Goal: Information Seeking & Learning: Understand process/instructions

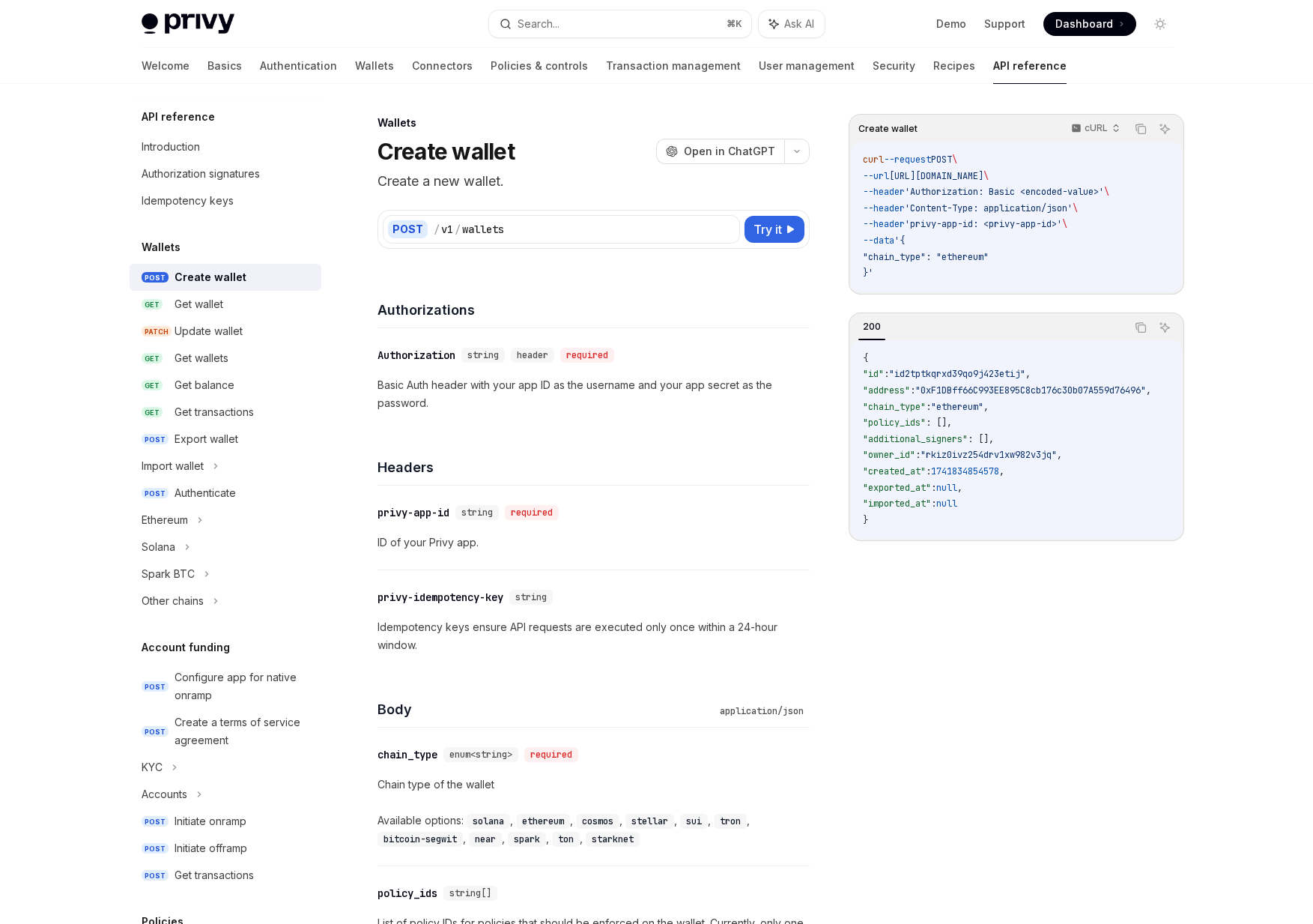
click at [580, 35] on button "Search... ⌘ K" at bounding box center [620, 24] width 263 height 27
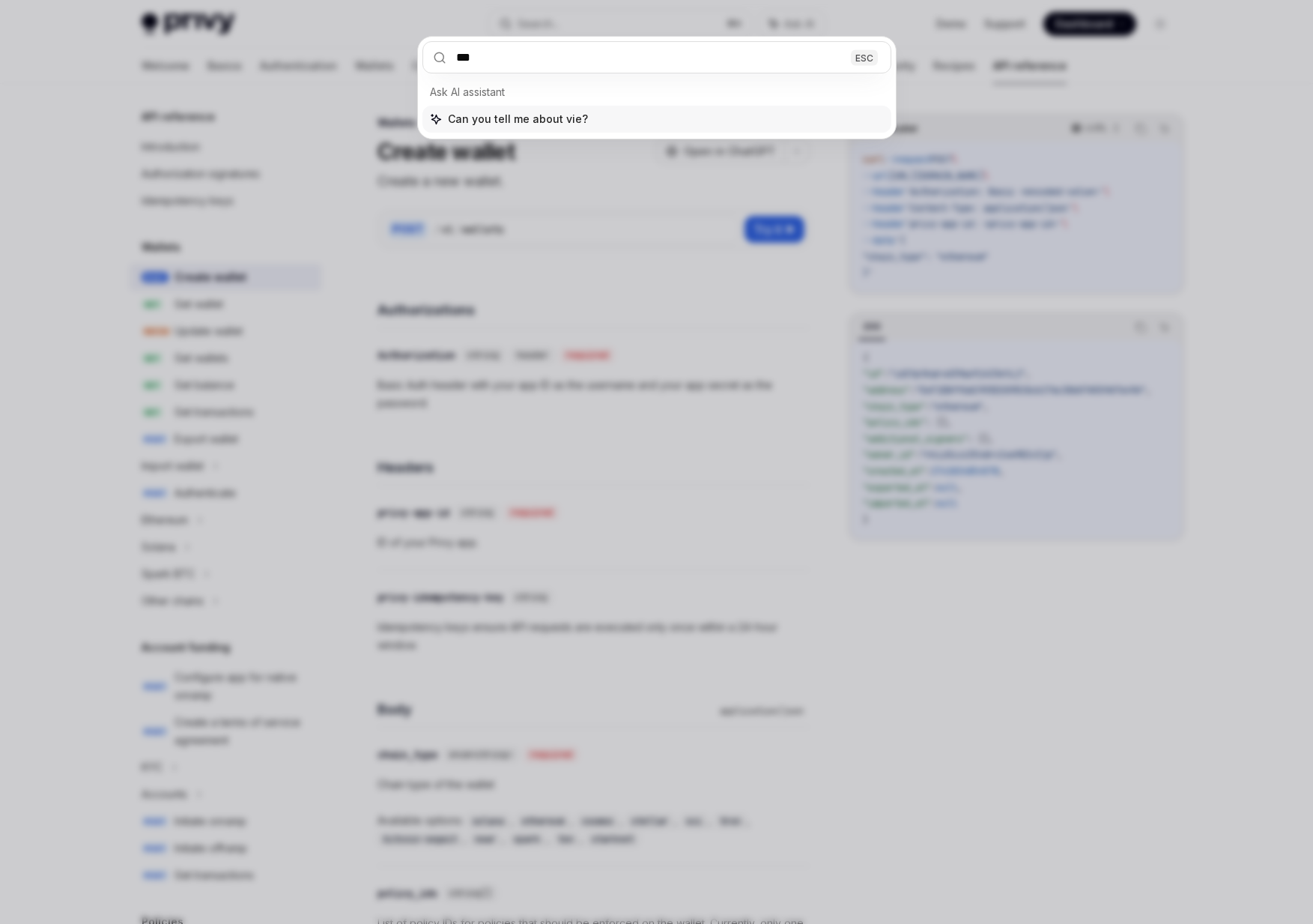
type input "****"
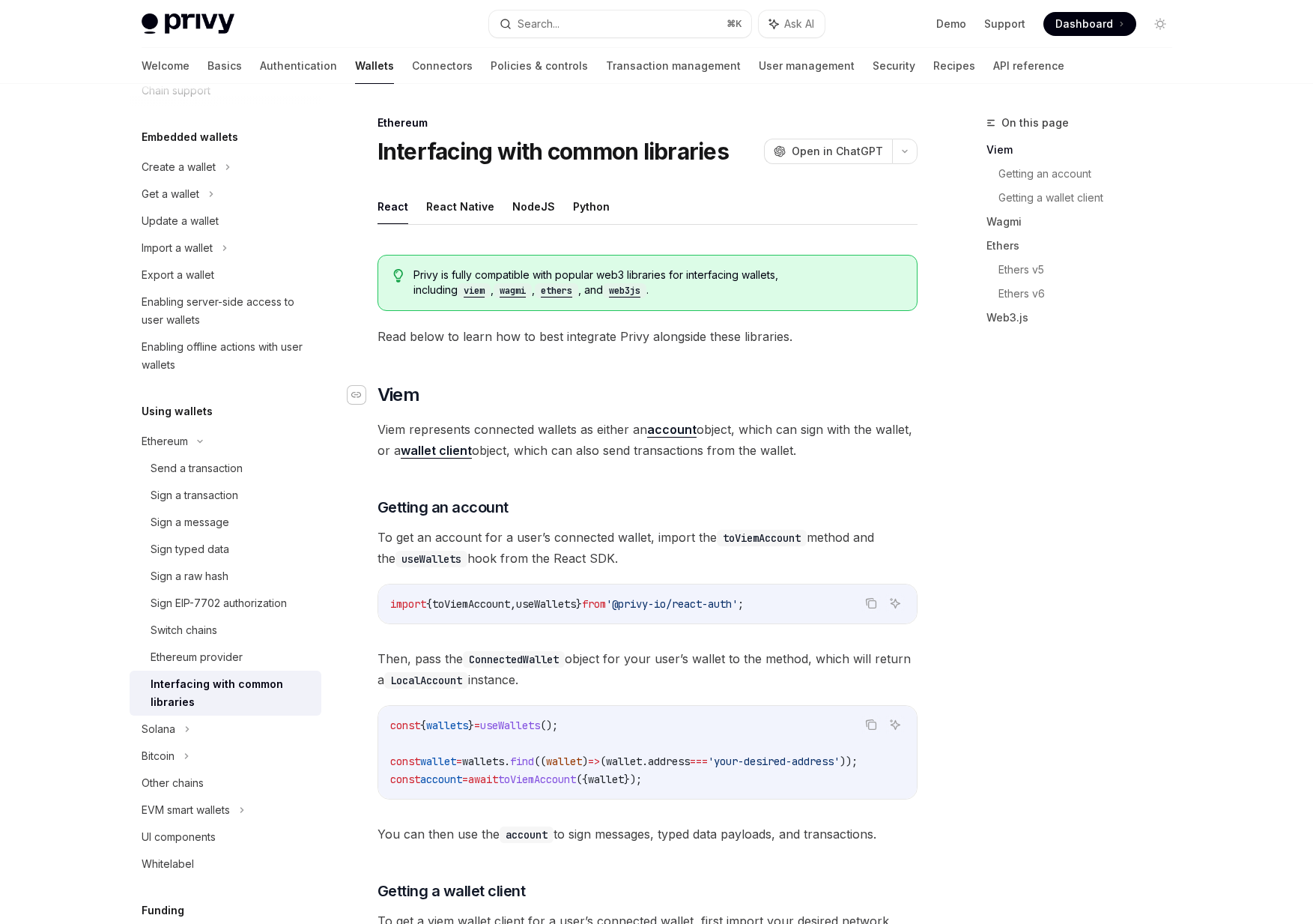
click at [353, 387] on div "Navigate to header" at bounding box center [357, 395] width 18 height 18
click at [412, 61] on link "Connectors" at bounding box center [442, 66] width 60 height 36
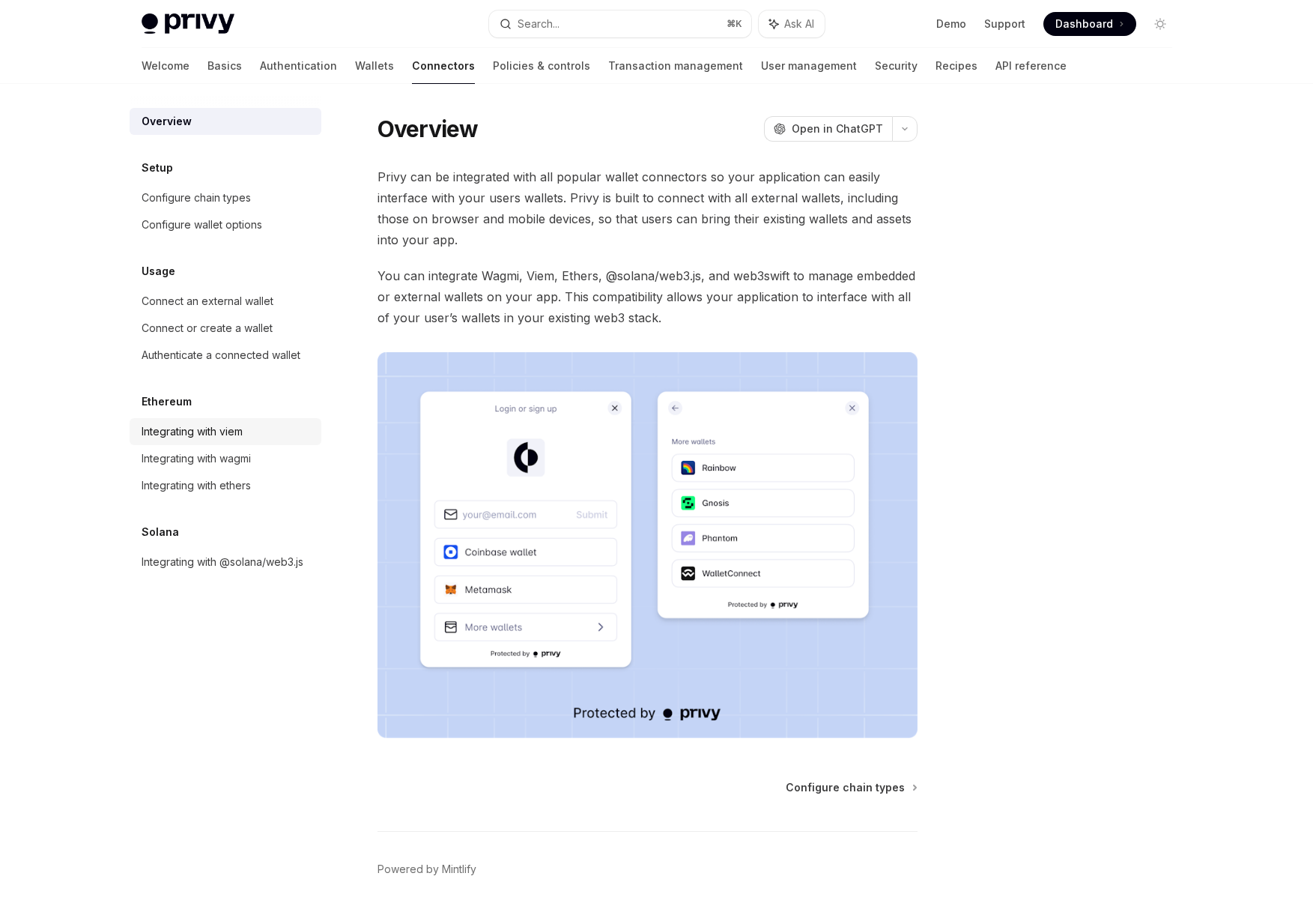
click at [230, 427] on div "Integrating with viem" at bounding box center [193, 431] width 102 height 18
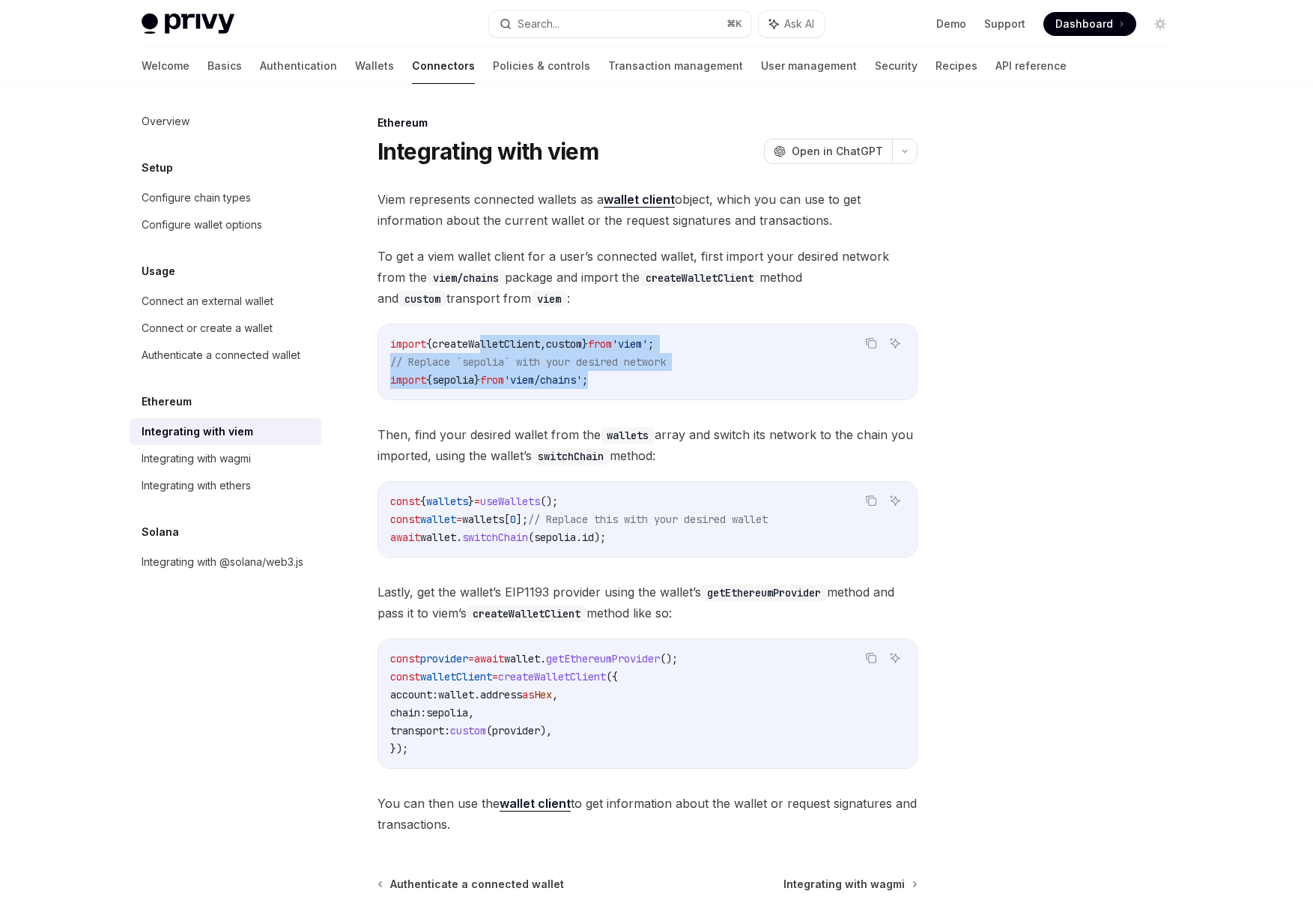
drag, startPoint x: 631, startPoint y: 393, endPoint x: 489, endPoint y: 340, distance: 151.6
click at [489, 340] on div "import { createWalletClient , custom } from 'viem' ; // Replace `sepolia` with …" at bounding box center [648, 361] width 539 height 75
click at [489, 340] on span "createWalletClient" at bounding box center [486, 344] width 108 height 13
drag, startPoint x: 489, startPoint y: 340, endPoint x: 622, endPoint y: 377, distance: 138.1
click at [622, 377] on code "import { createWalletClient , custom } from 'viem' ; // Replace `sepolia` with …" at bounding box center [647, 361] width 515 height 54
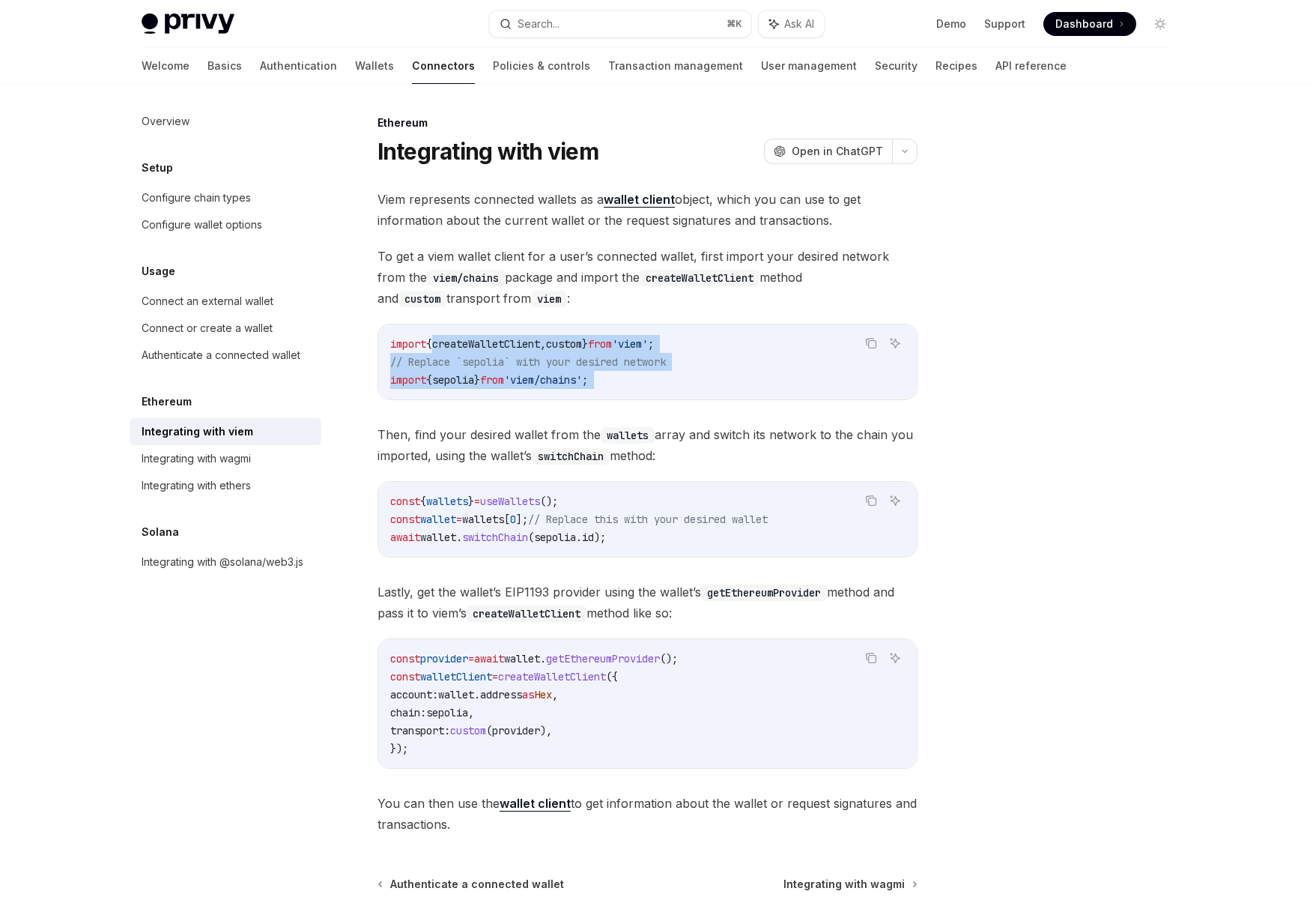
click at [622, 377] on code "import { createWalletClient , custom } from 'viem' ; // Replace `sepolia` with …" at bounding box center [647, 361] width 515 height 54
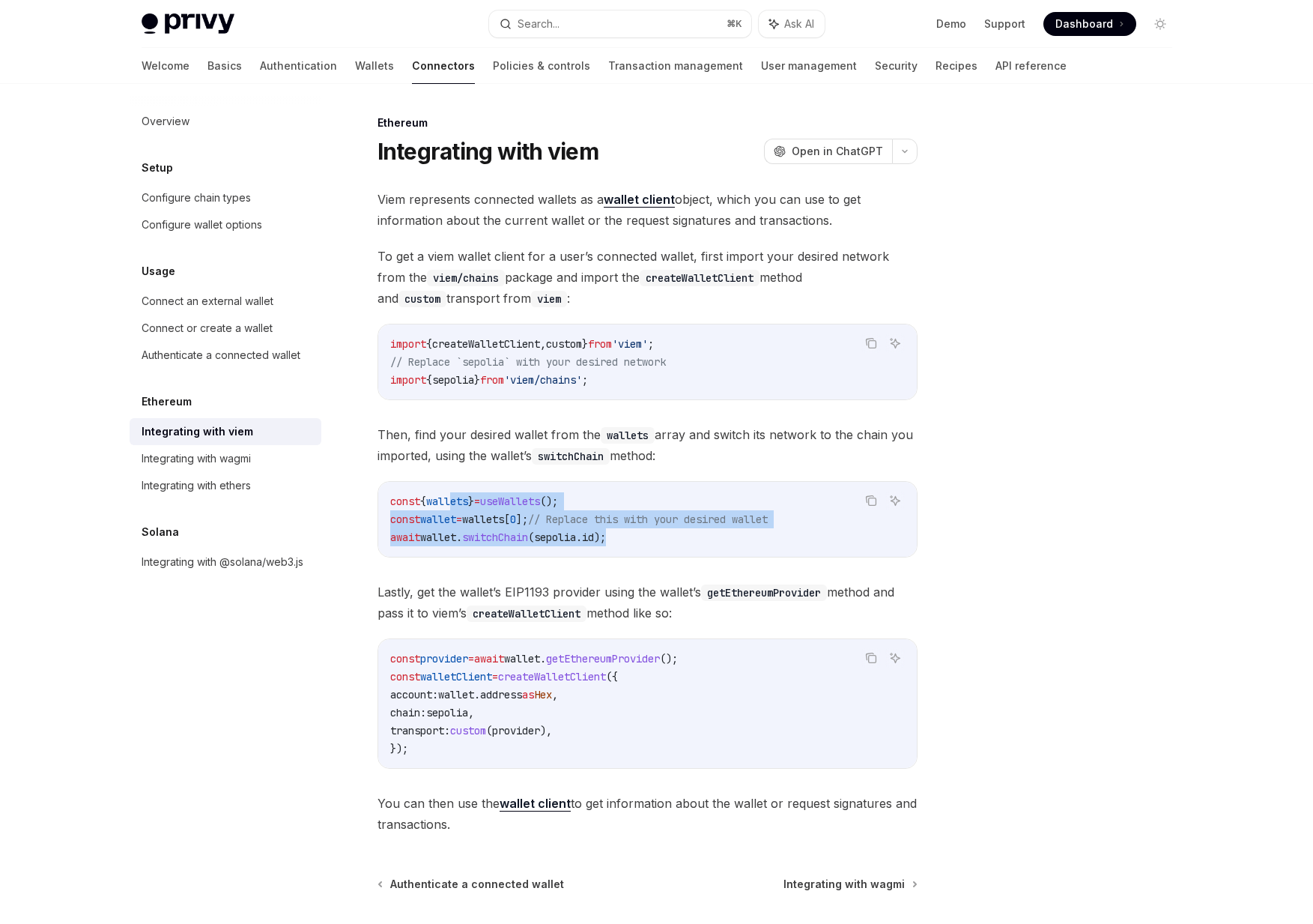
drag, startPoint x: 694, startPoint y: 553, endPoint x: 458, endPoint y: 495, distance: 243.0
click at [458, 495] on div "const { wallets } = useWallets (); const wallet = wallets [ 0 ]; // Replace thi…" at bounding box center [648, 520] width 539 height 75
click at [458, 495] on span "wallets" at bounding box center [448, 501] width 42 height 13
drag, startPoint x: 458, startPoint y: 495, endPoint x: 657, endPoint y: 544, distance: 204.9
click at [657, 544] on code "const { wallets } = useWallets (); const wallet = wallets [ 0 ]; // Replace thi…" at bounding box center [647, 520] width 515 height 54
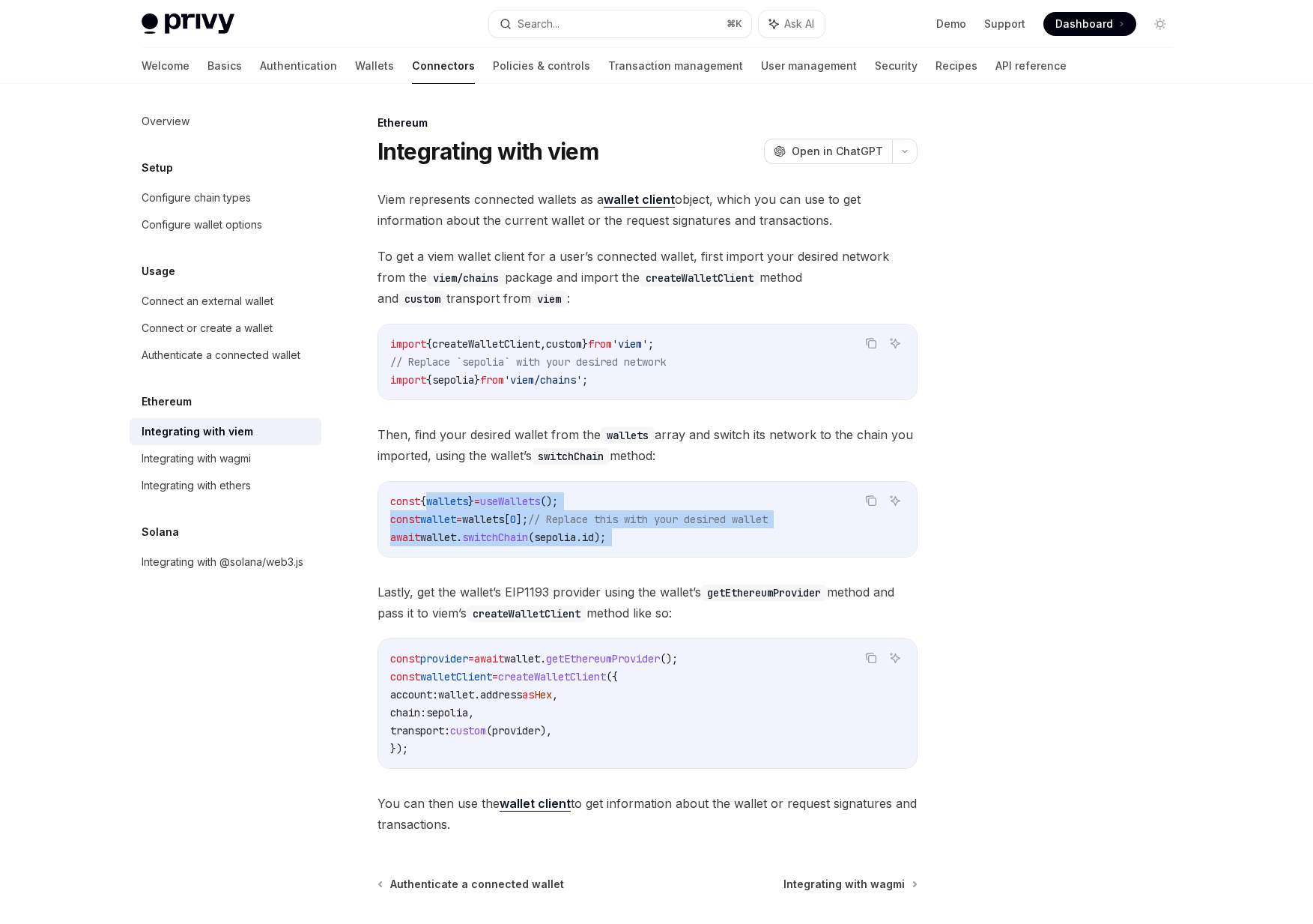
click at [657, 544] on code "const { wallets } = useWallets (); const wallet = wallets [ 0 ]; // Replace thi…" at bounding box center [647, 520] width 515 height 54
drag, startPoint x: 657, startPoint y: 544, endPoint x: 496, endPoint y: 497, distance: 167.7
click at [496, 500] on code "const { wallets } = useWallets (); const wallet = wallets [ 0 ]; // Replace thi…" at bounding box center [647, 520] width 515 height 54
click at [480, 497] on span "=" at bounding box center [477, 501] width 6 height 13
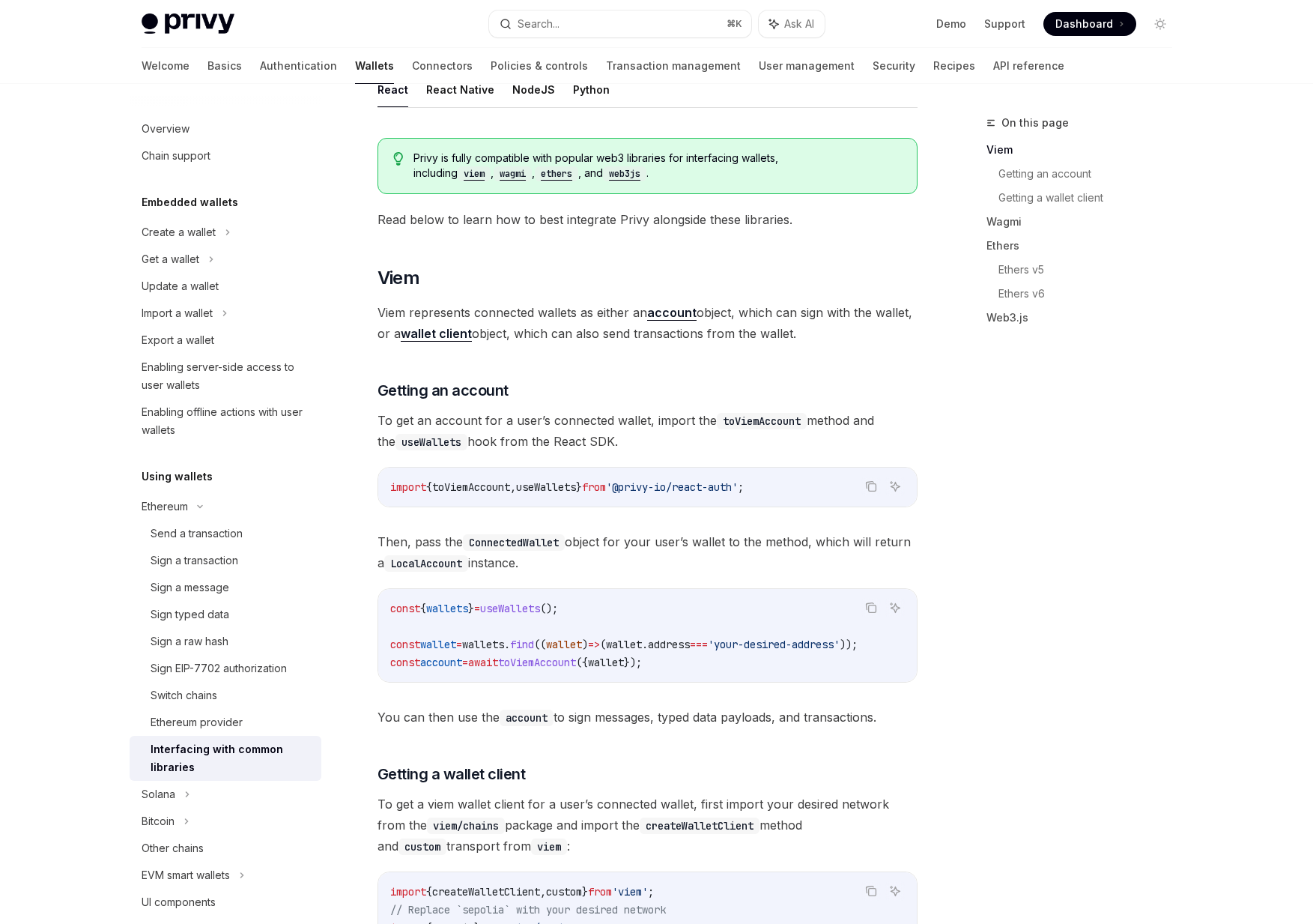
scroll to position [142, 0]
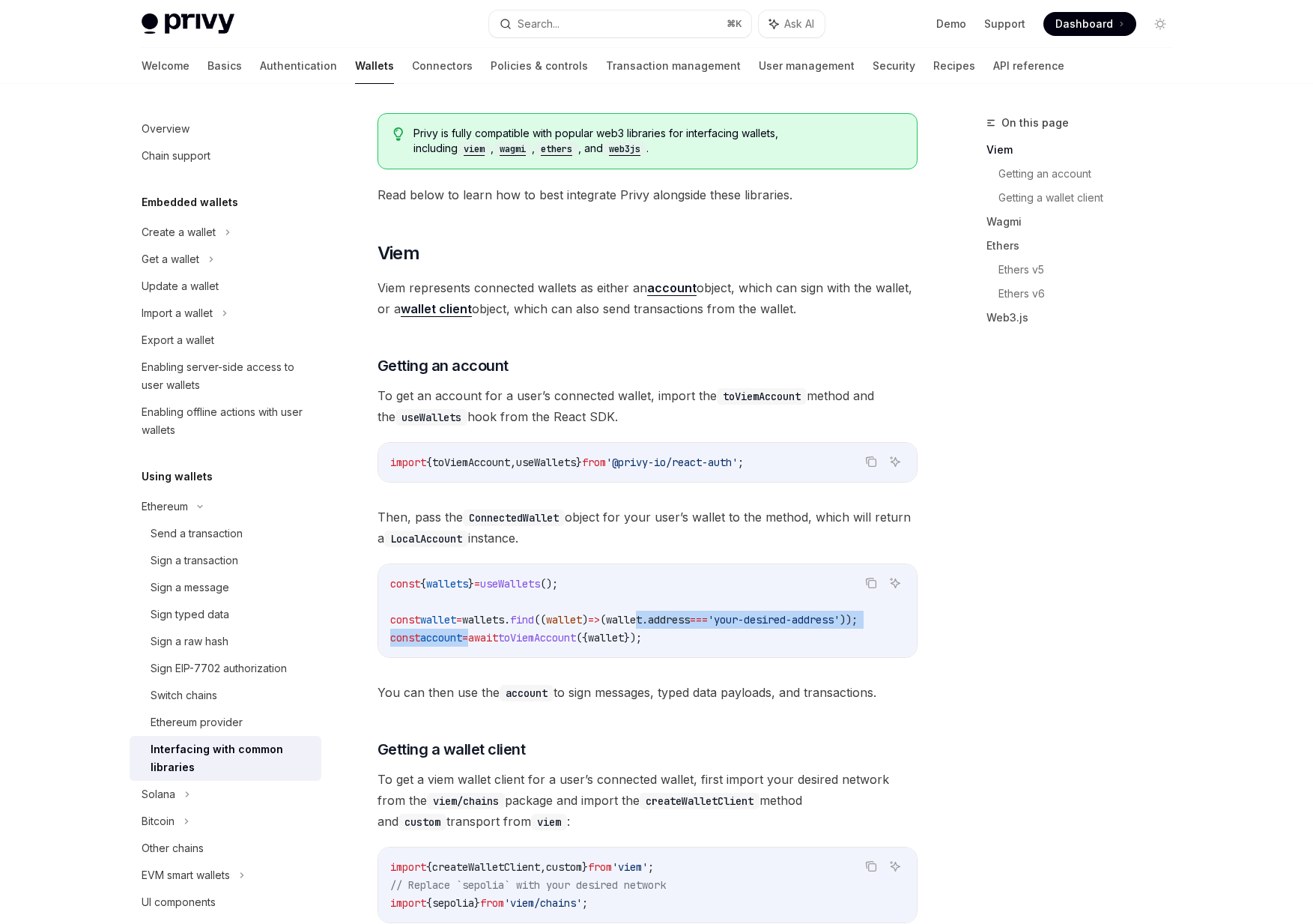
drag, startPoint x: 679, startPoint y: 627, endPoint x: 481, endPoint y: 632, distance: 198.1
click at [481, 632] on code "const { wallets } = useWallets (); const wallet = wallets . find (( wallet ) =>…" at bounding box center [647, 611] width 515 height 72
click at [469, 632] on span "=" at bounding box center [465, 637] width 6 height 13
drag, startPoint x: 481, startPoint y: 632, endPoint x: 688, endPoint y: 635, distance: 207.0
click at [688, 635] on code "const { wallets } = useWallets (); const wallet = wallets . find (( wallet ) =>…" at bounding box center [647, 611] width 515 height 72
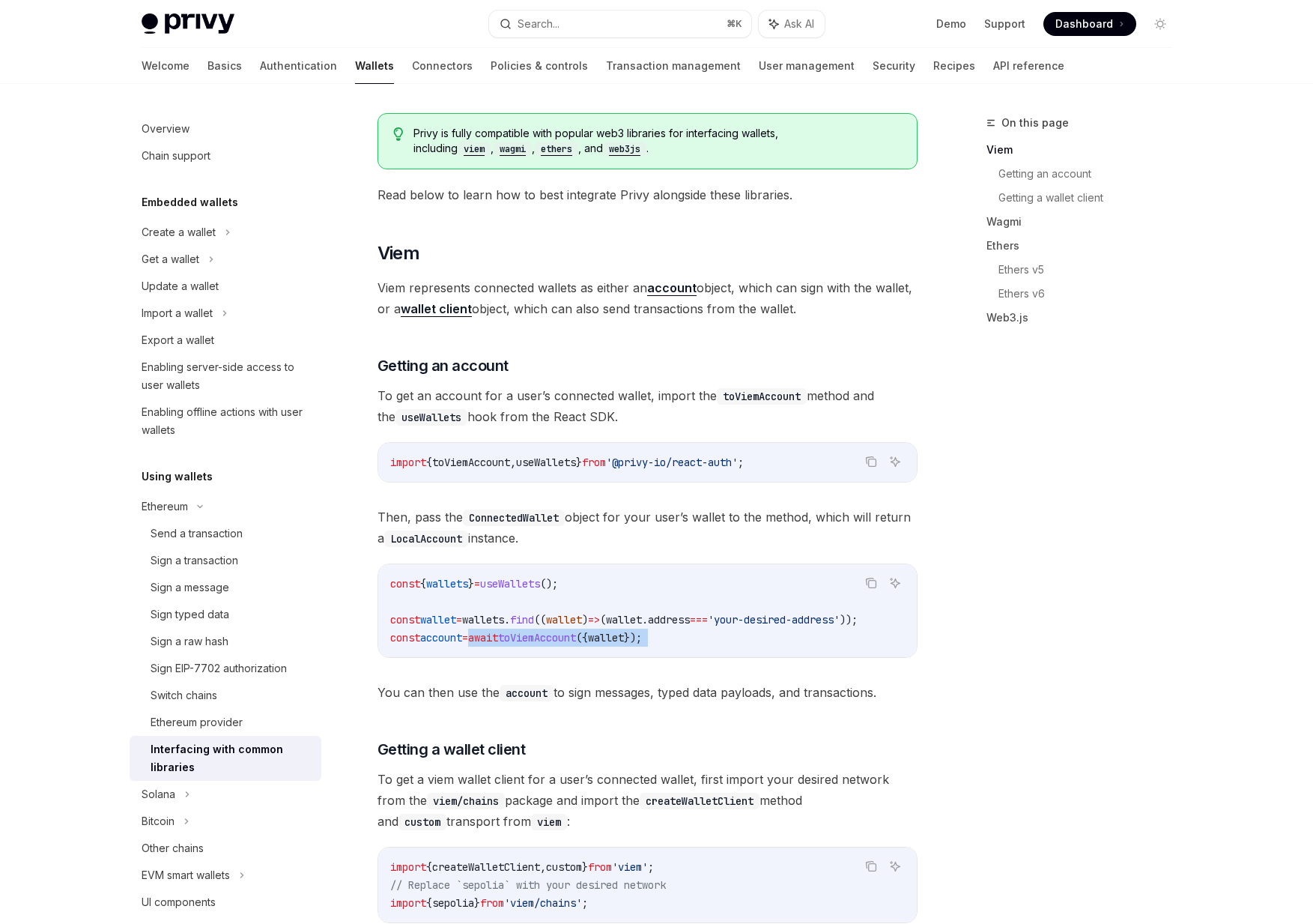
click at [688, 635] on code "const { wallets } = useWallets (); const wallet = wallets . find (( wallet ) =>…" at bounding box center [647, 611] width 515 height 72
drag, startPoint x: 688, startPoint y: 635, endPoint x: 489, endPoint y: 640, distance: 199.1
click at [489, 640] on code "const { wallets } = useWallets (); const wallet = wallets . find (( wallet ) =>…" at bounding box center [647, 611] width 515 height 72
click at [489, 640] on span "await" at bounding box center [483, 637] width 30 height 13
drag, startPoint x: 489, startPoint y: 640, endPoint x: 705, endPoint y: 640, distance: 216.0
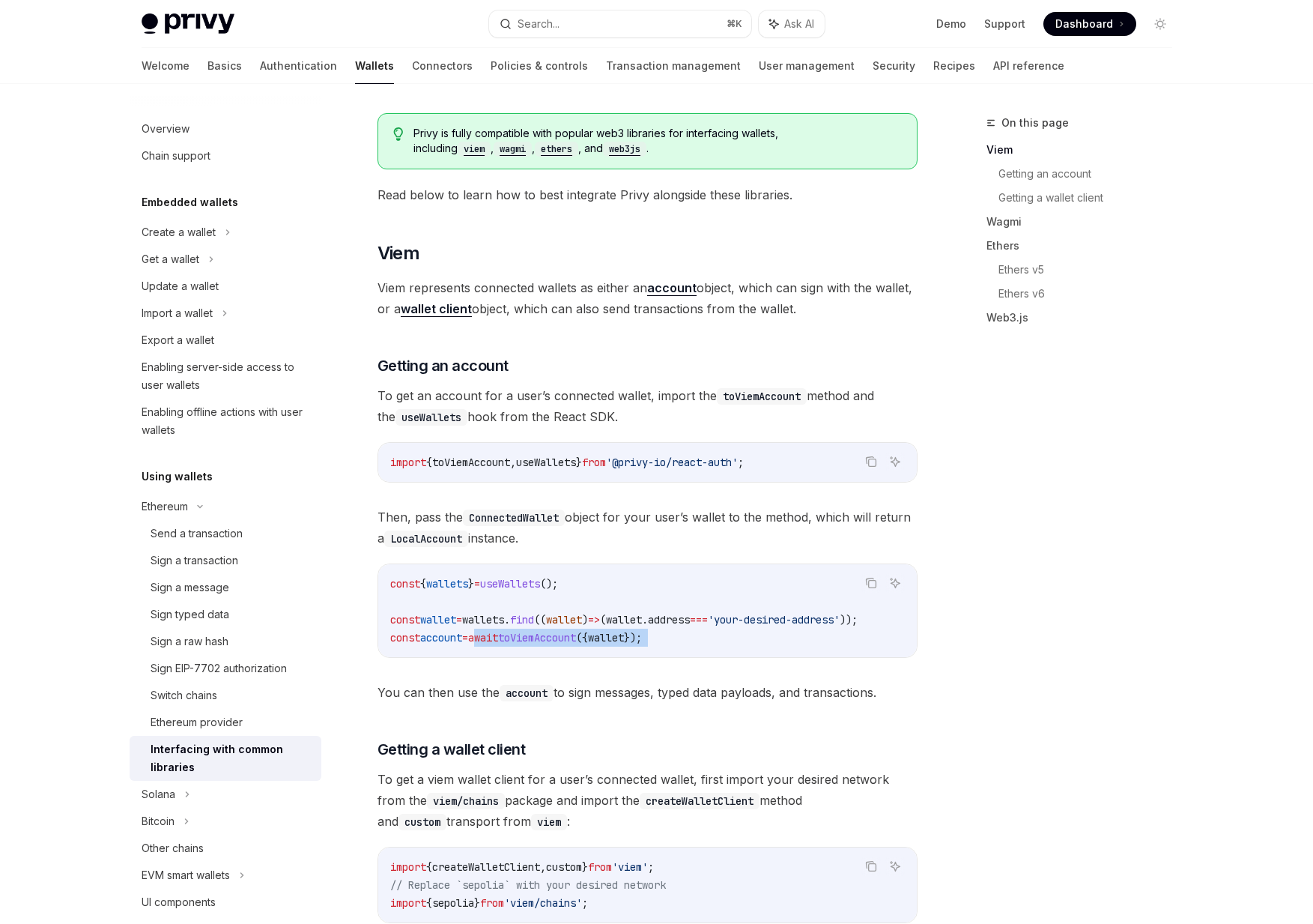
click at [705, 640] on code "const { wallets } = useWallets (); const wallet = wallets . find (( wallet ) =>…" at bounding box center [647, 611] width 515 height 72
drag, startPoint x: 705, startPoint y: 640, endPoint x: 484, endPoint y: 638, distance: 221.0
click at [484, 638] on code "const { wallets } = useWallets (); const wallet = wallets . find (( wallet ) =>…" at bounding box center [647, 611] width 515 height 72
click at [484, 638] on span "await" at bounding box center [483, 637] width 30 height 13
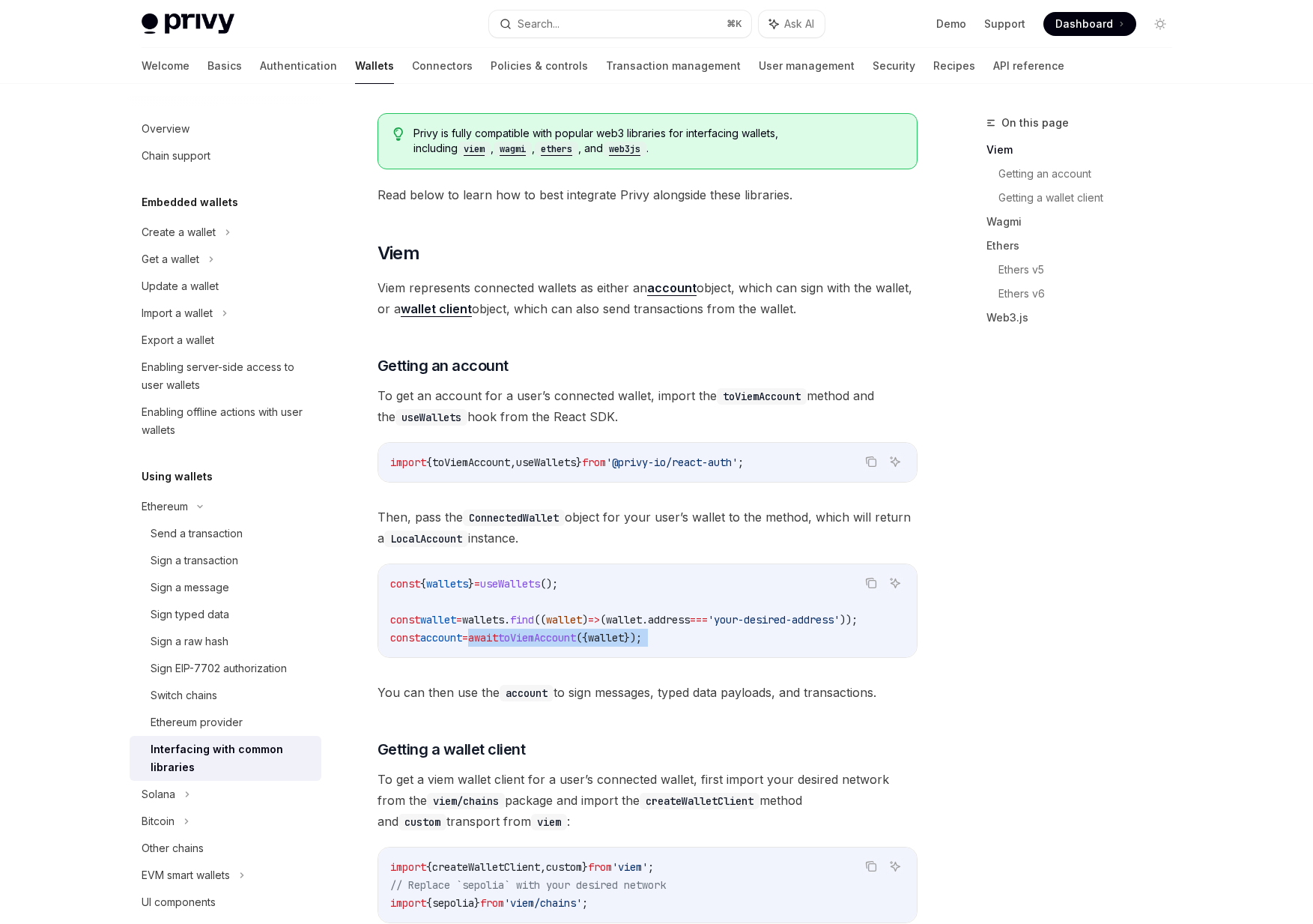
drag, startPoint x: 484, startPoint y: 638, endPoint x: 726, endPoint y: 633, distance: 242.1
click at [726, 633] on code "const { wallets } = useWallets (); const wallet = wallets . find (( wallet ) =>…" at bounding box center [647, 611] width 515 height 72
click at [724, 633] on code "const { wallets } = useWallets (); const wallet = wallets . find (( wallet ) =>…" at bounding box center [647, 611] width 515 height 72
drag, startPoint x: 724, startPoint y: 633, endPoint x: 450, endPoint y: 628, distance: 274.0
click at [450, 629] on code "const { wallets } = useWallets (); const wallet = wallets . find (( wallet ) =>…" at bounding box center [647, 611] width 515 height 72
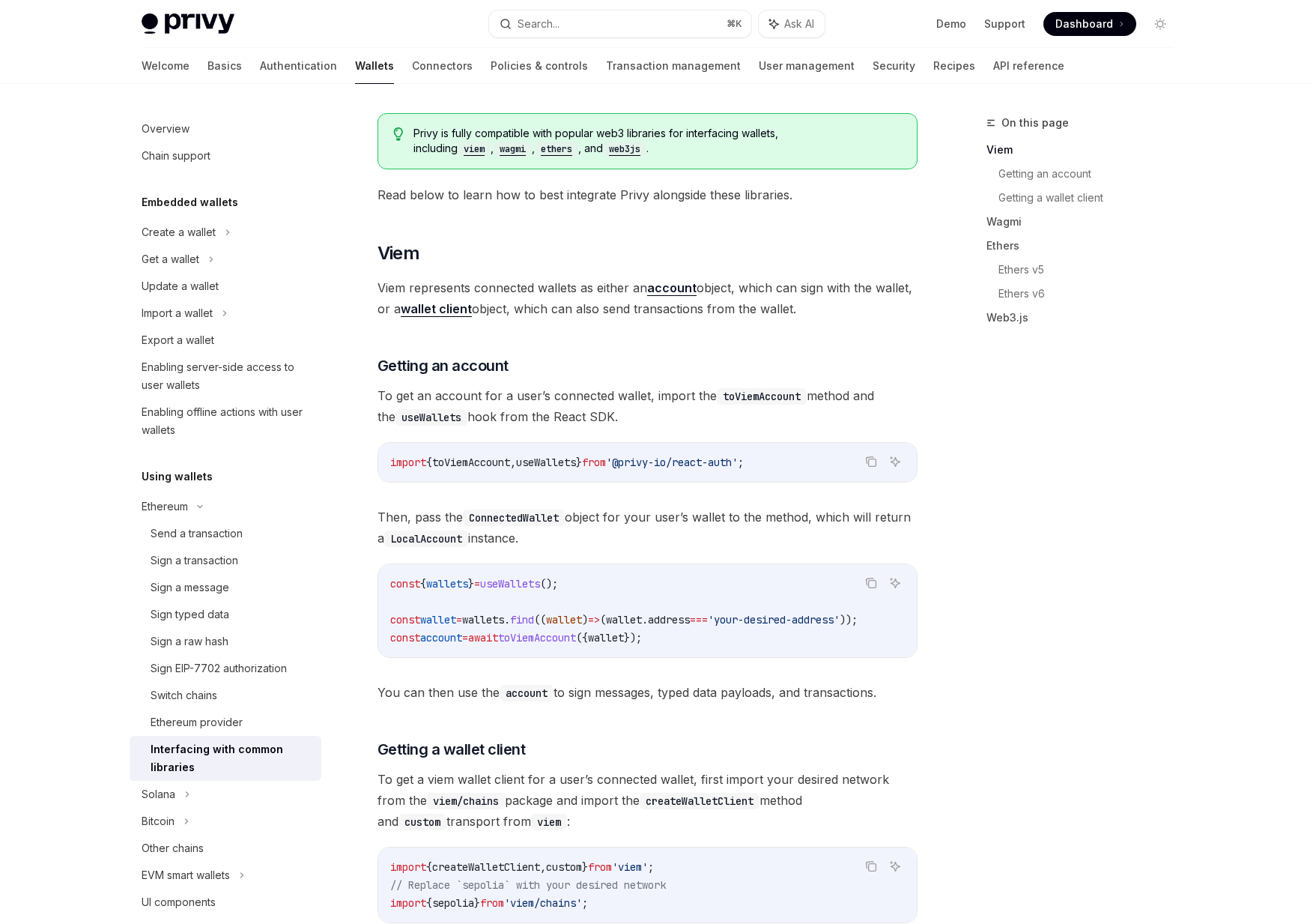
click at [450, 628] on code "const { wallets } = useWallets (); const wallet = wallets . find (( wallet ) =>…" at bounding box center [647, 611] width 515 height 72
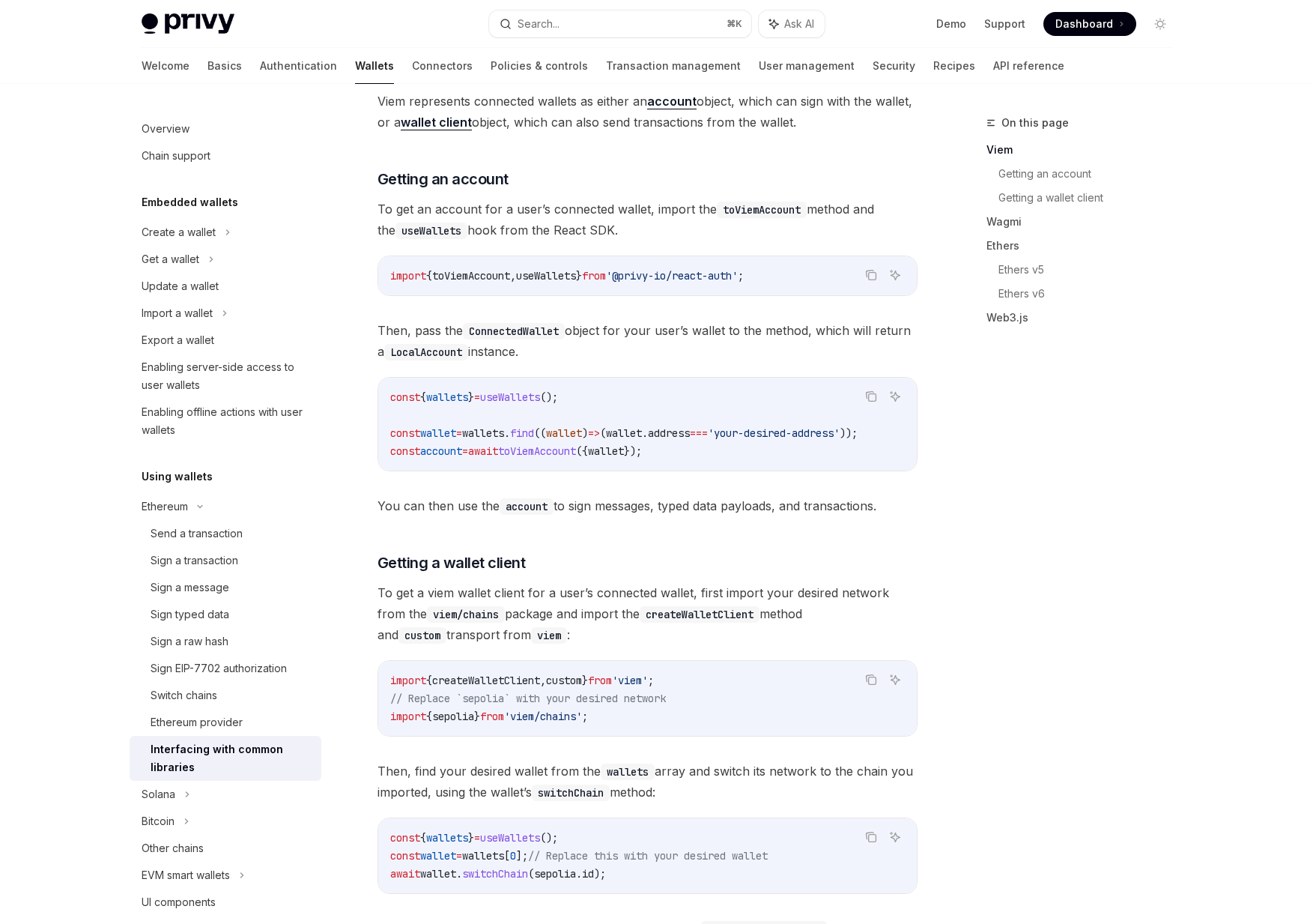
scroll to position [551, 0]
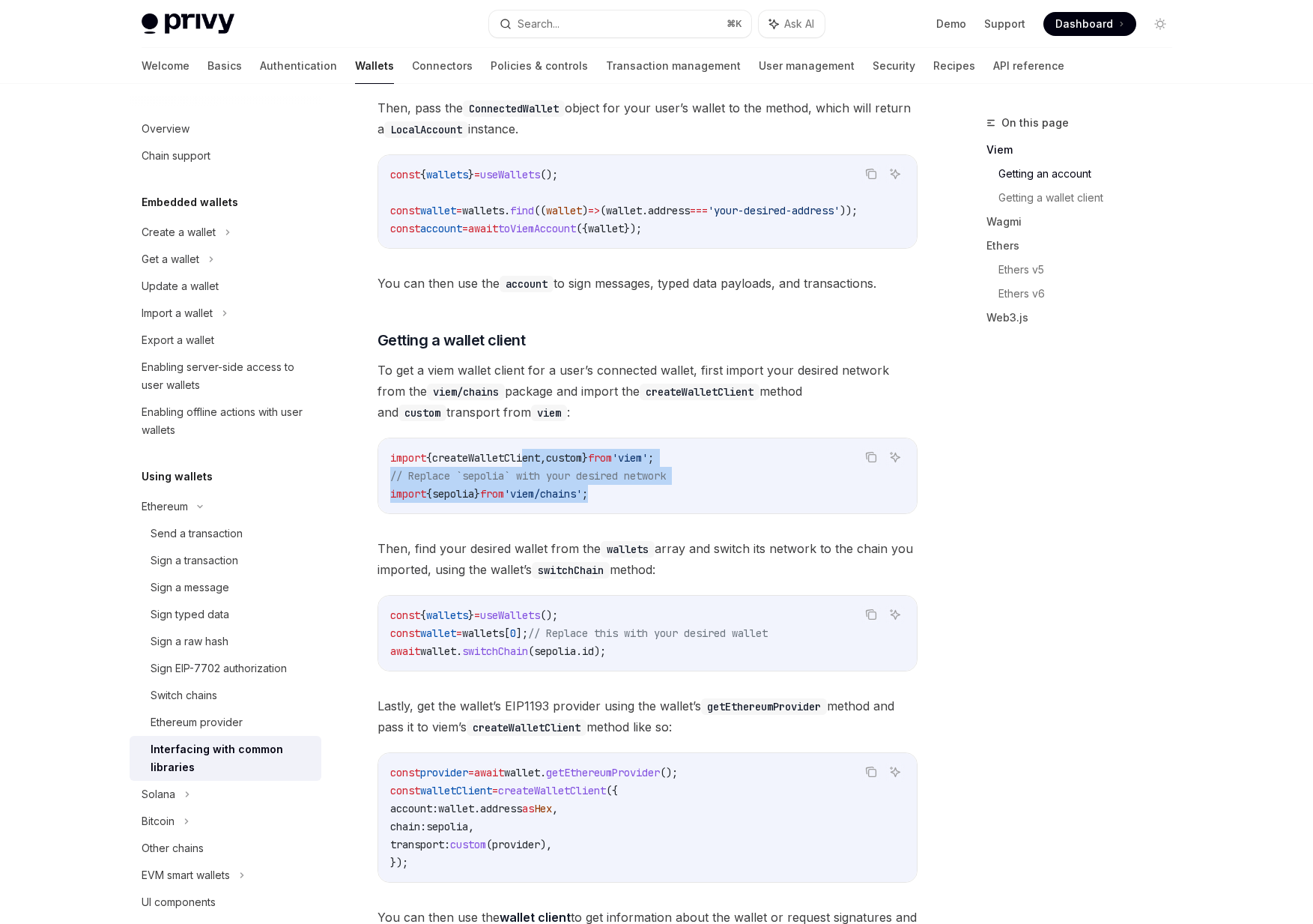
drag, startPoint x: 691, startPoint y: 511, endPoint x: 534, endPoint y: 463, distance: 164.2
click at [534, 463] on div "import { createWalletClient , custom } from 'viem' ; // Replace `sepolia` with …" at bounding box center [648, 475] width 539 height 75
click at [534, 463] on span "createWalletClient" at bounding box center [486, 458] width 108 height 13
drag, startPoint x: 534, startPoint y: 463, endPoint x: 588, endPoint y: 502, distance: 66.6
click at [588, 502] on code "import { createWalletClient , custom } from 'viem' ; // Replace `sepolia` with …" at bounding box center [647, 475] width 515 height 54
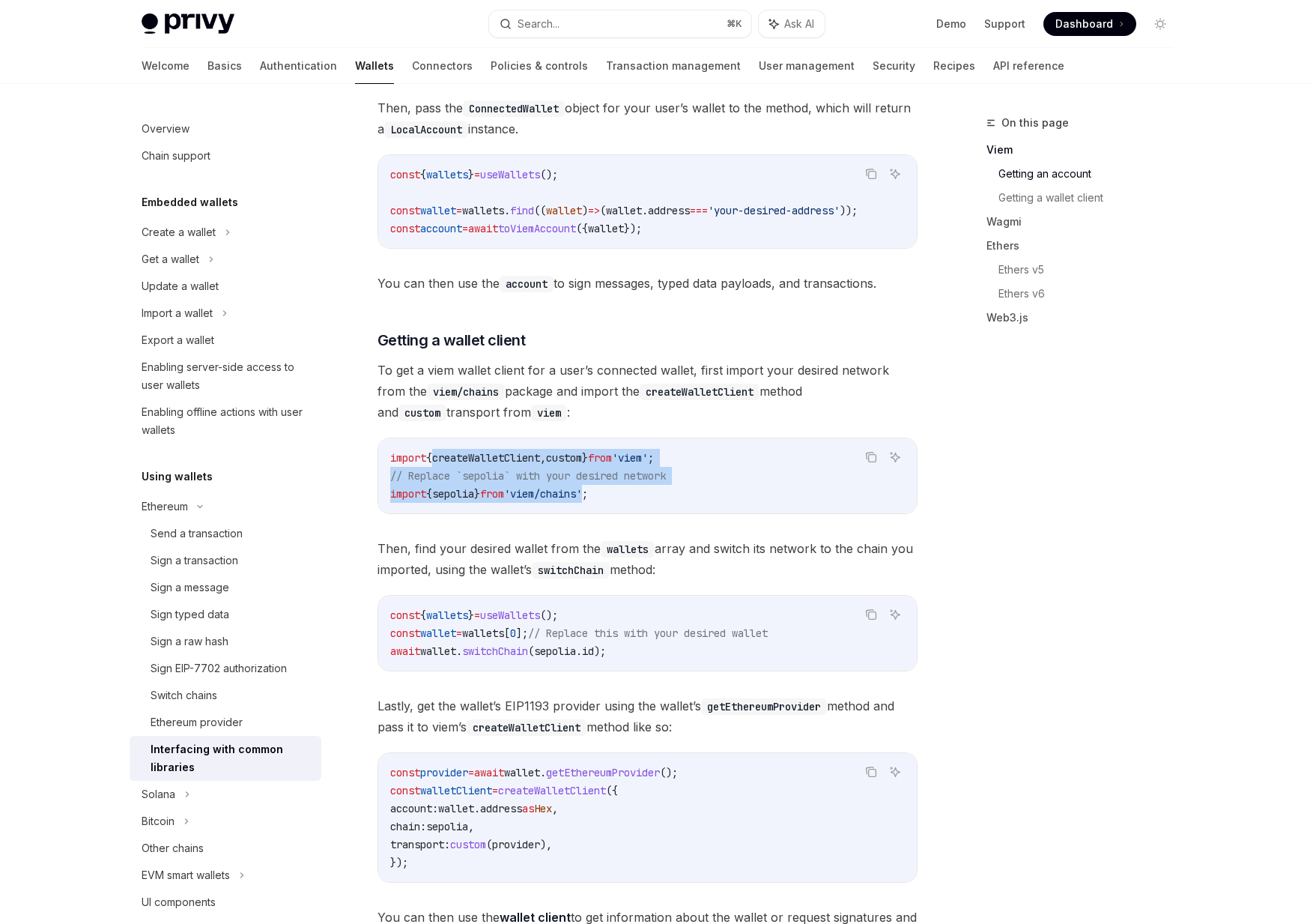
click at [582, 500] on span "'viem/chains'" at bounding box center [542, 494] width 78 height 13
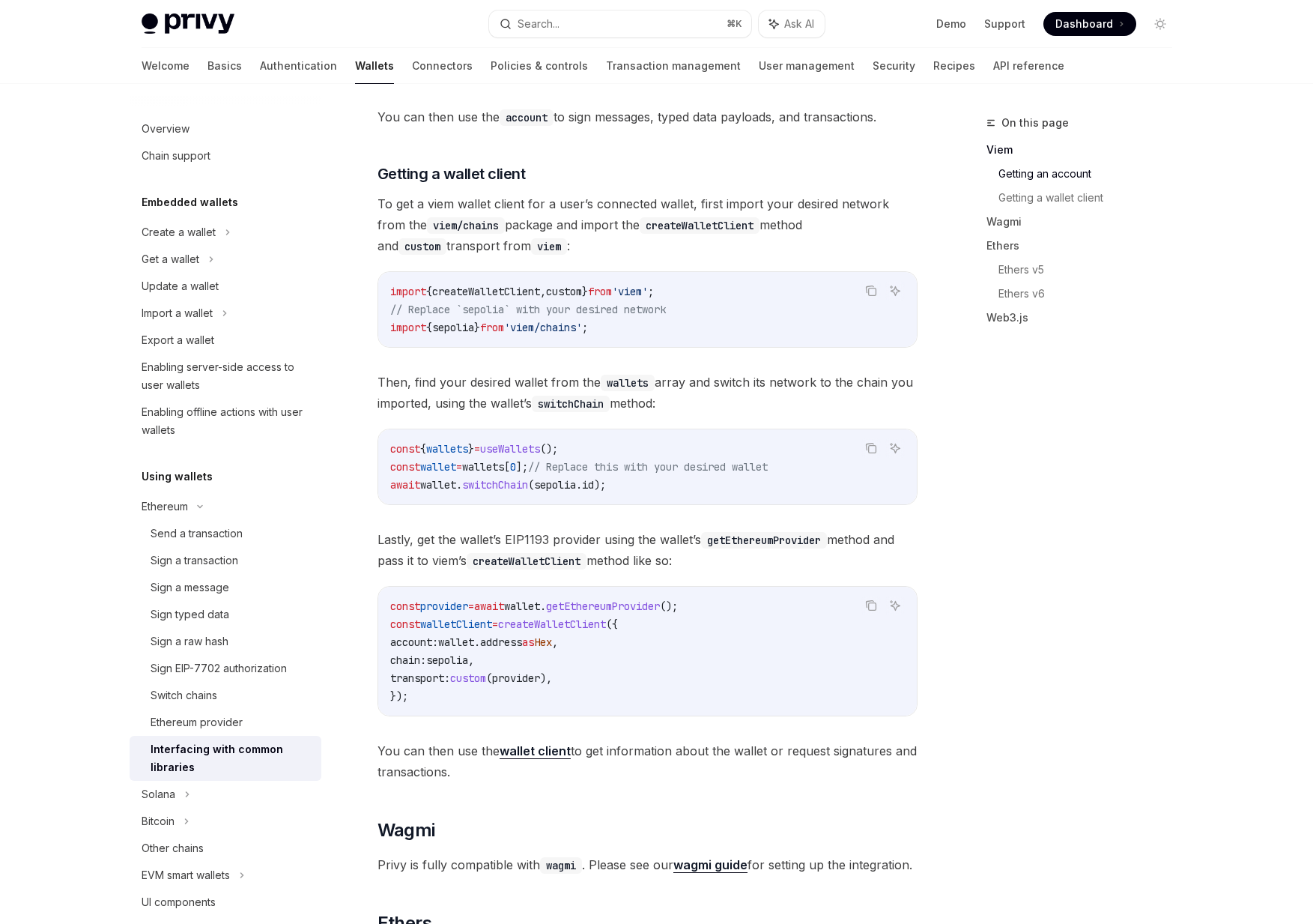
scroll to position [741, 0]
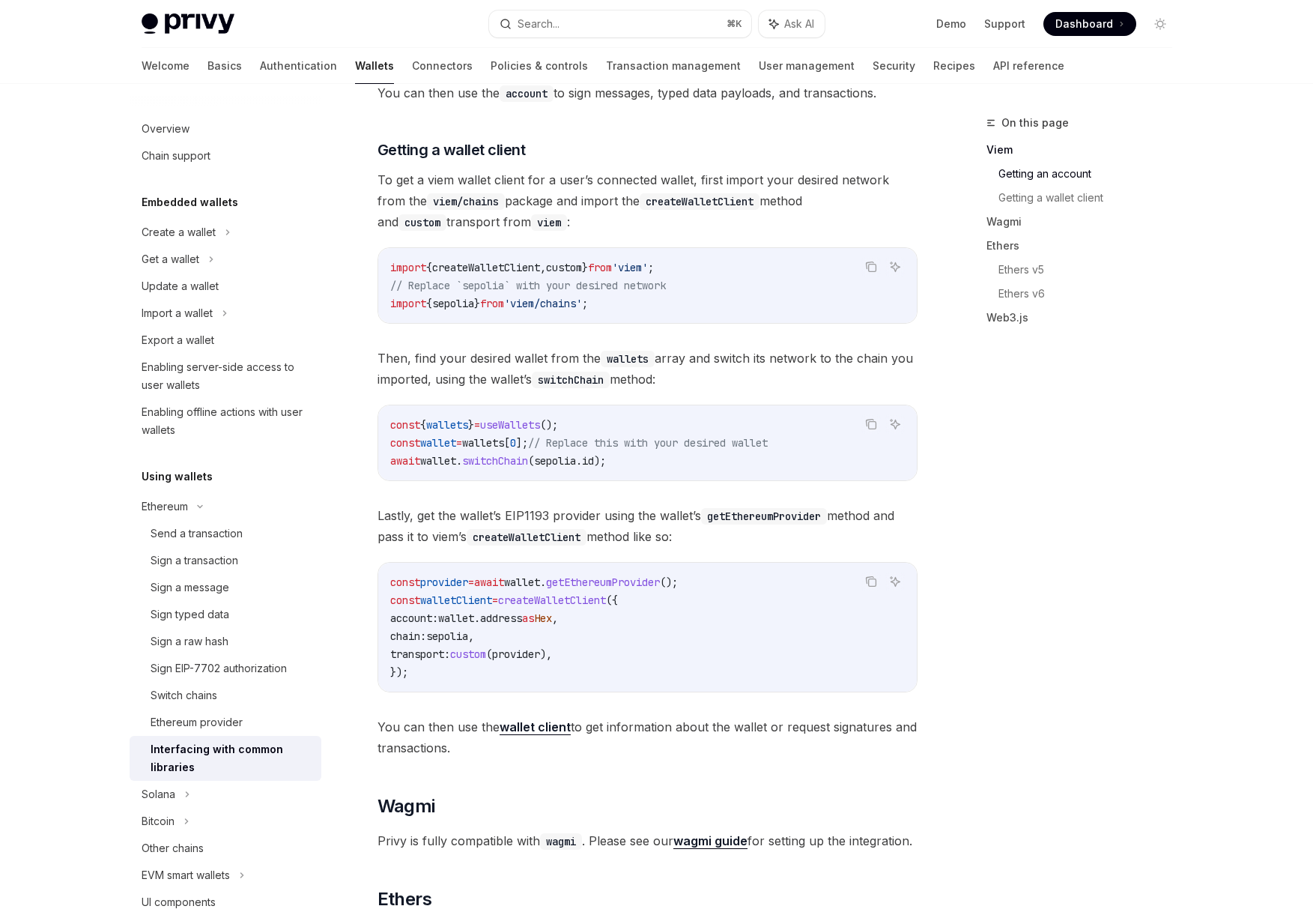
click at [455, 599] on span "walletClient" at bounding box center [456, 600] width 72 height 13
click at [458, 604] on span "walletClient" at bounding box center [456, 600] width 72 height 13
click at [458, 606] on span "walletClient" at bounding box center [456, 600] width 72 height 13
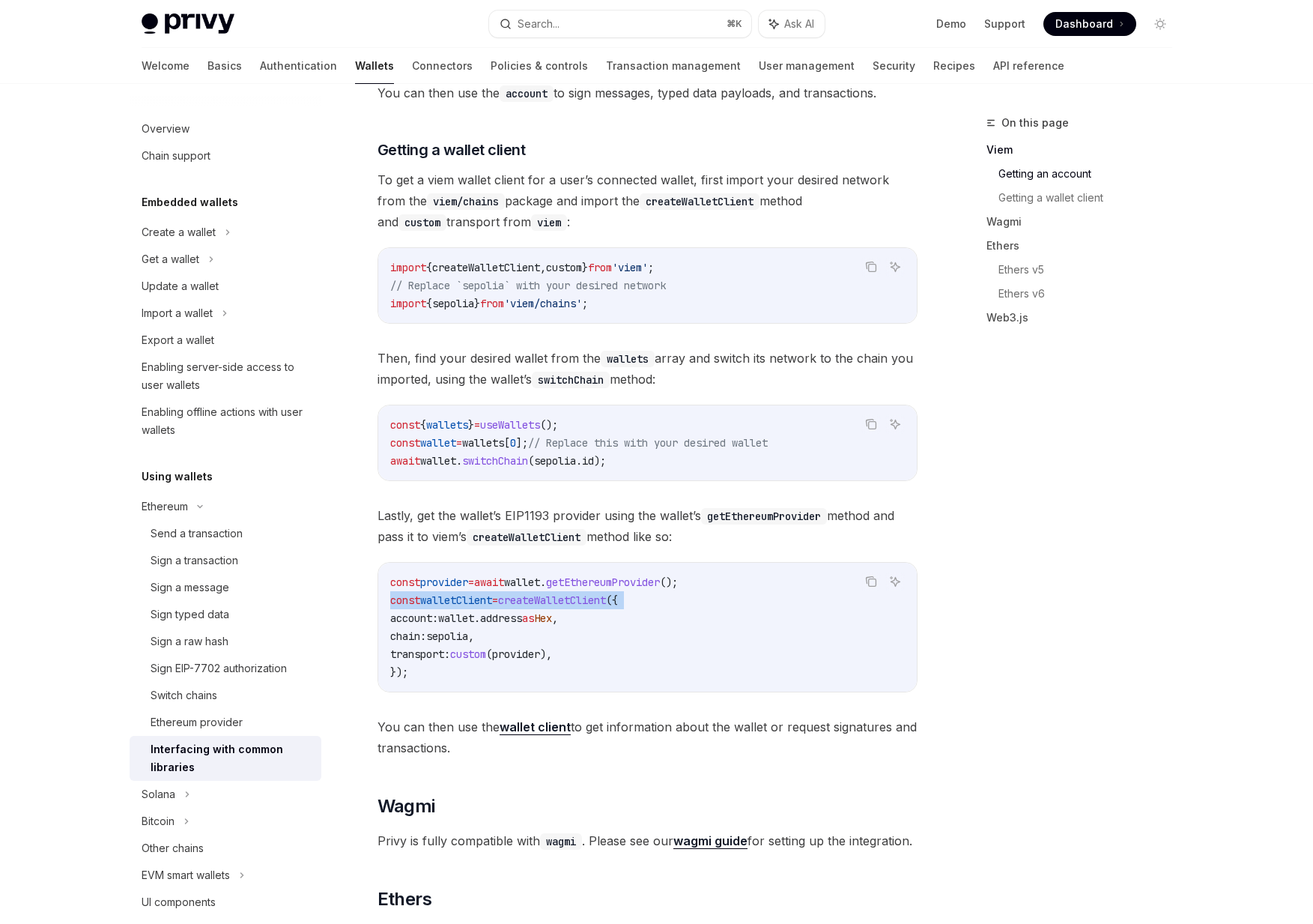
click at [458, 606] on span "walletClient" at bounding box center [456, 600] width 72 height 13
click at [459, 607] on span "walletClient" at bounding box center [456, 600] width 72 height 13
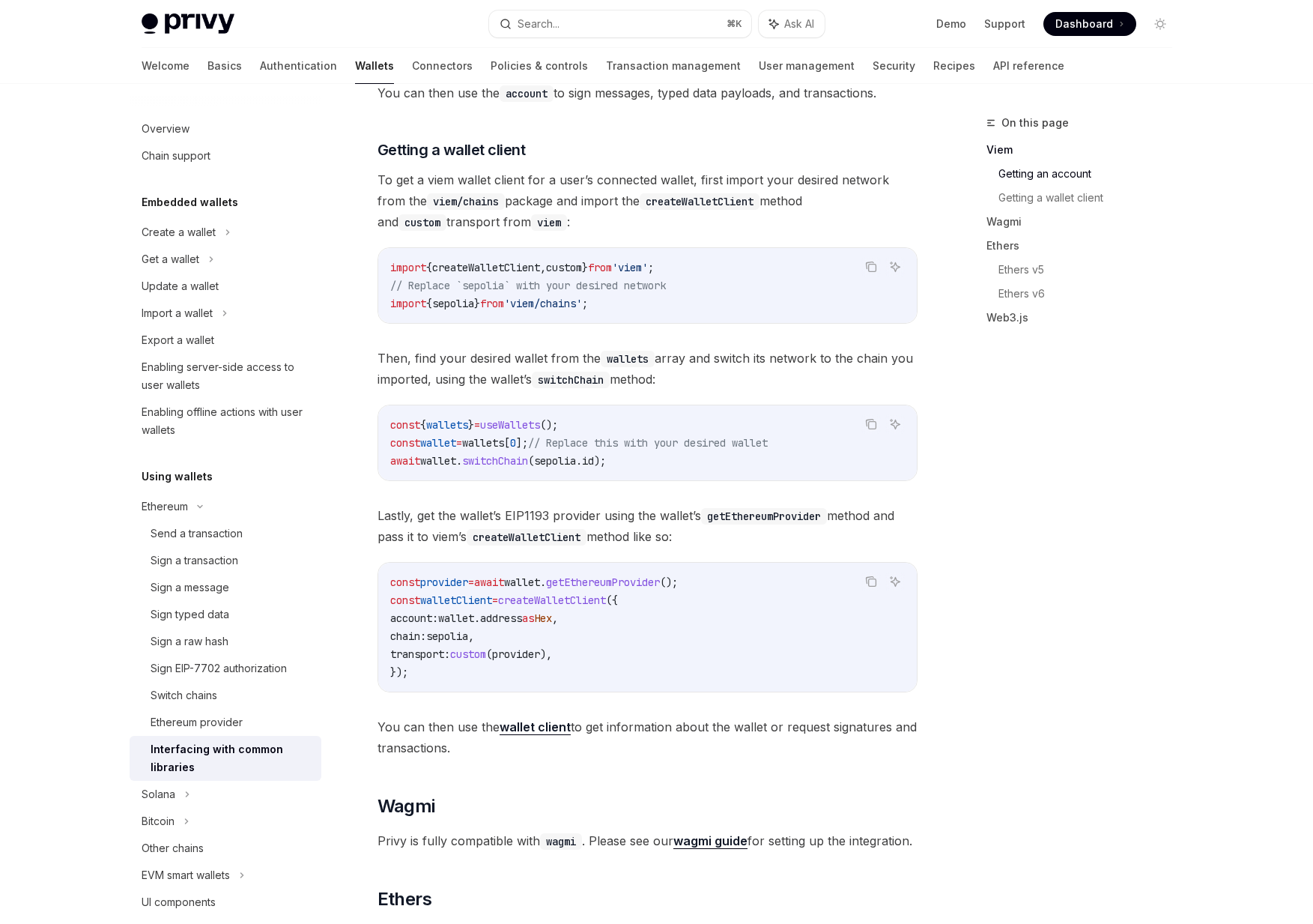
click at [475, 607] on span "walletClient" at bounding box center [456, 600] width 72 height 13
click at [477, 607] on span "walletClient" at bounding box center [456, 600] width 72 height 13
click at [559, 667] on code "const provider = await wallet . getEthereumProvider (); const walletClient = cr…" at bounding box center [647, 627] width 515 height 108
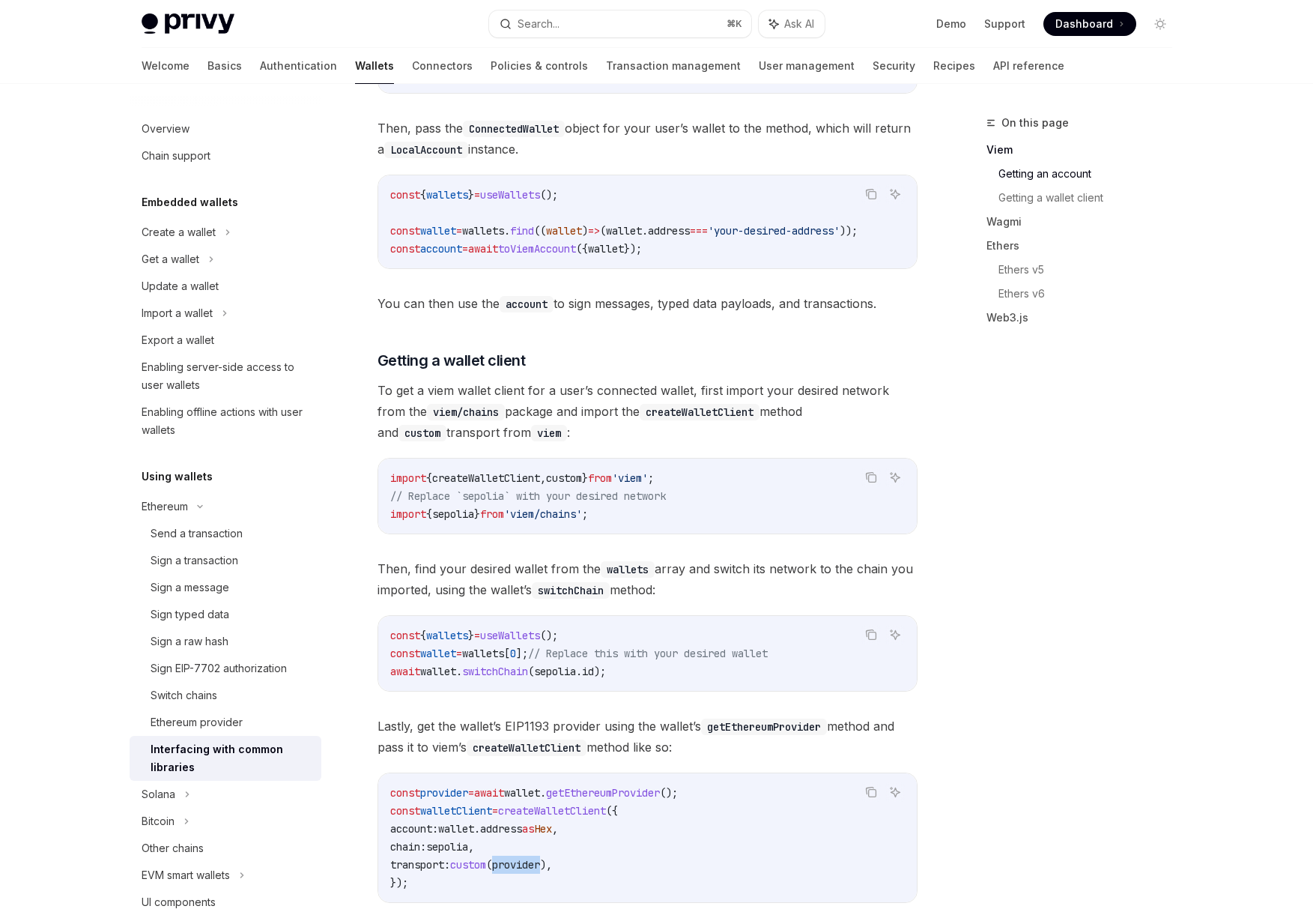
scroll to position [584, 0]
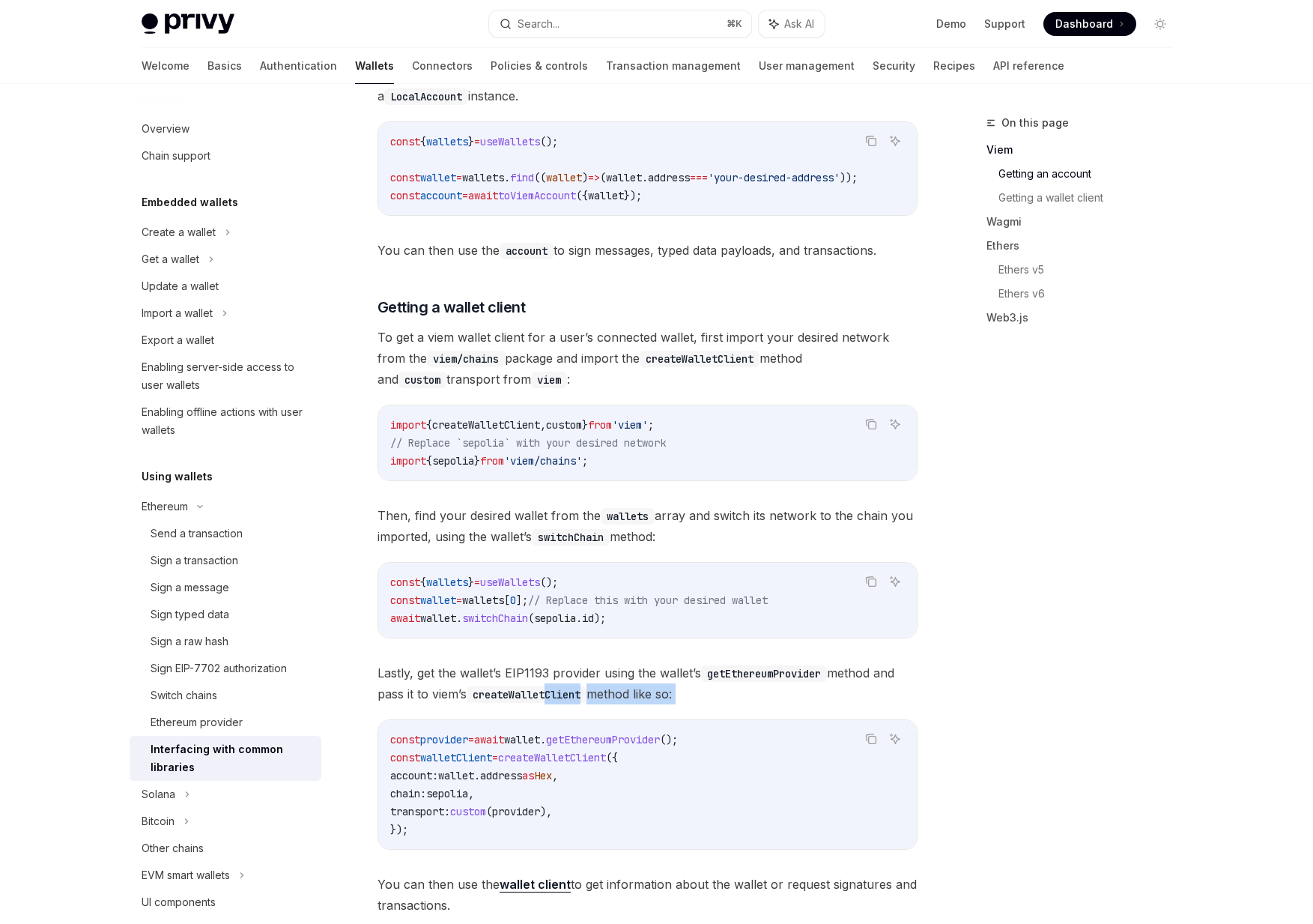
drag, startPoint x: 749, startPoint y: 711, endPoint x: 552, endPoint y: 696, distance: 197.6
click at [552, 698] on div "Privy is fully compatible with popular web3 libraries for interfacing wallets, …" at bounding box center [648, 735] width 541 height 2153
click at [534, 696] on code "createWalletClient" at bounding box center [526, 694] width 120 height 16
drag, startPoint x: 541, startPoint y: 691, endPoint x: 567, endPoint y: 704, distance: 29.1
click at [567, 704] on span "Lastly, get the wallet’s EIP1193 provider using the wallet’s getEthereumProvide…" at bounding box center [648, 683] width 541 height 42
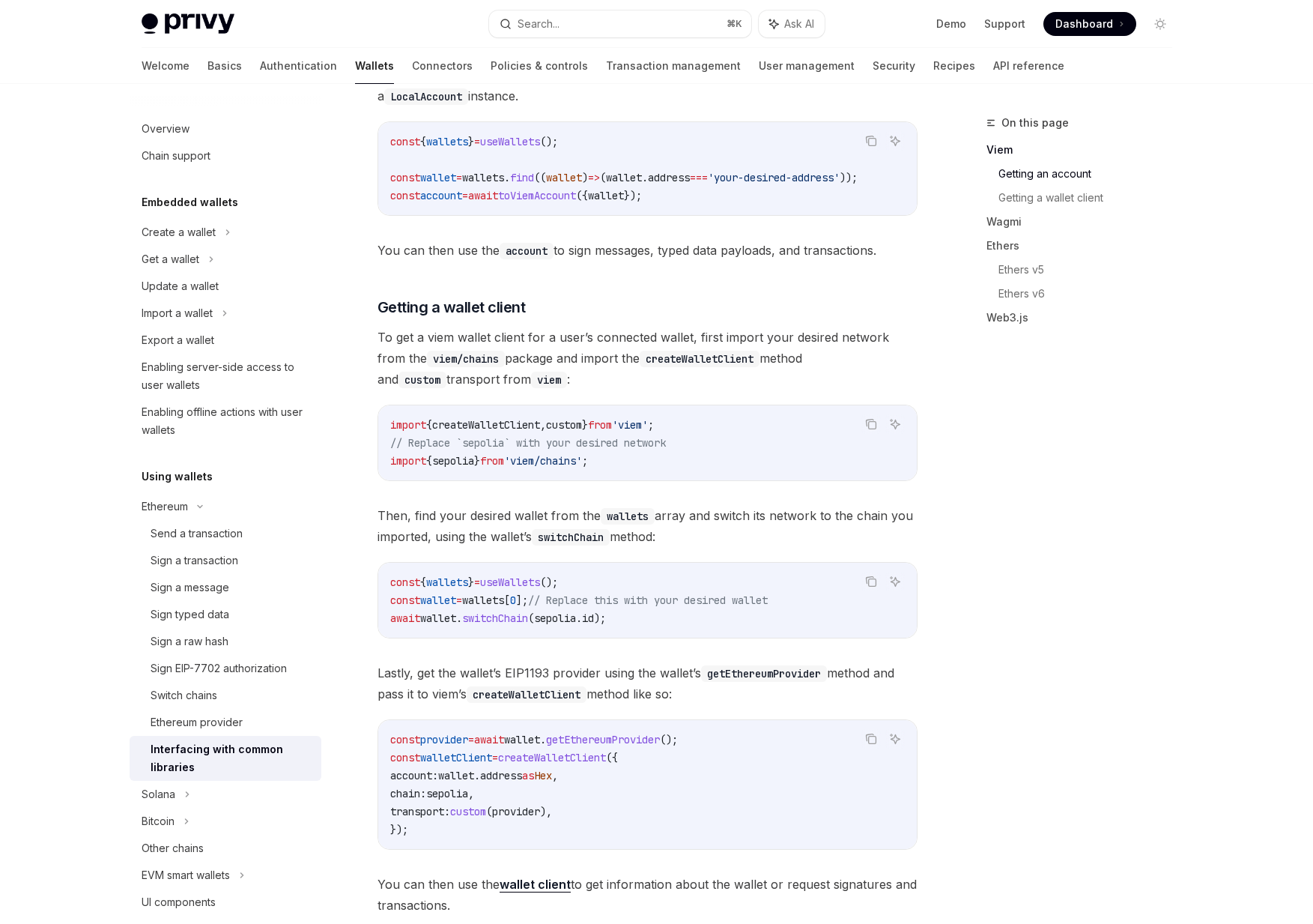
click at [541, 747] on span "wallet" at bounding box center [522, 740] width 36 height 13
click at [450, 197] on span "account" at bounding box center [442, 196] width 42 height 13
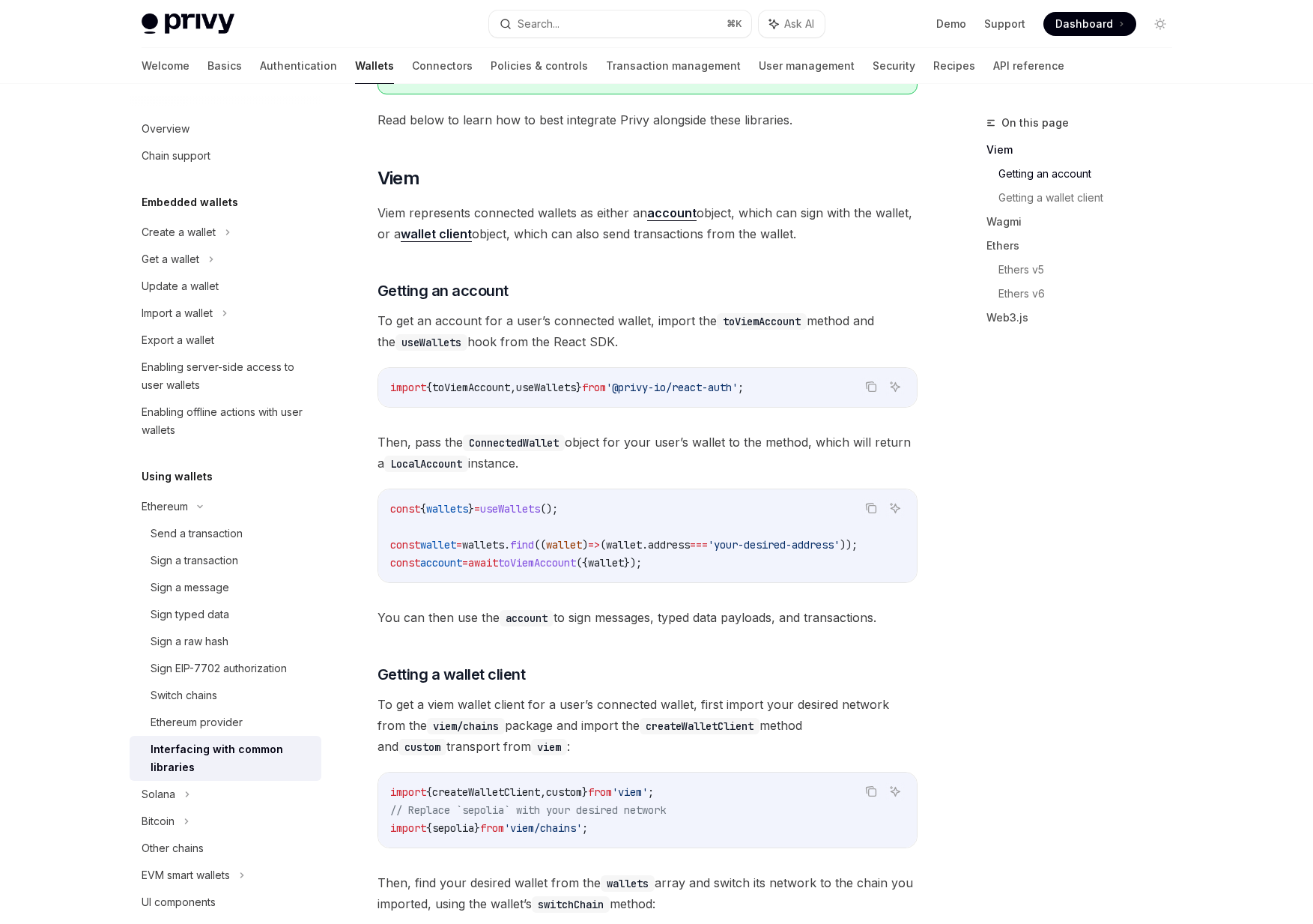
scroll to position [87, 0]
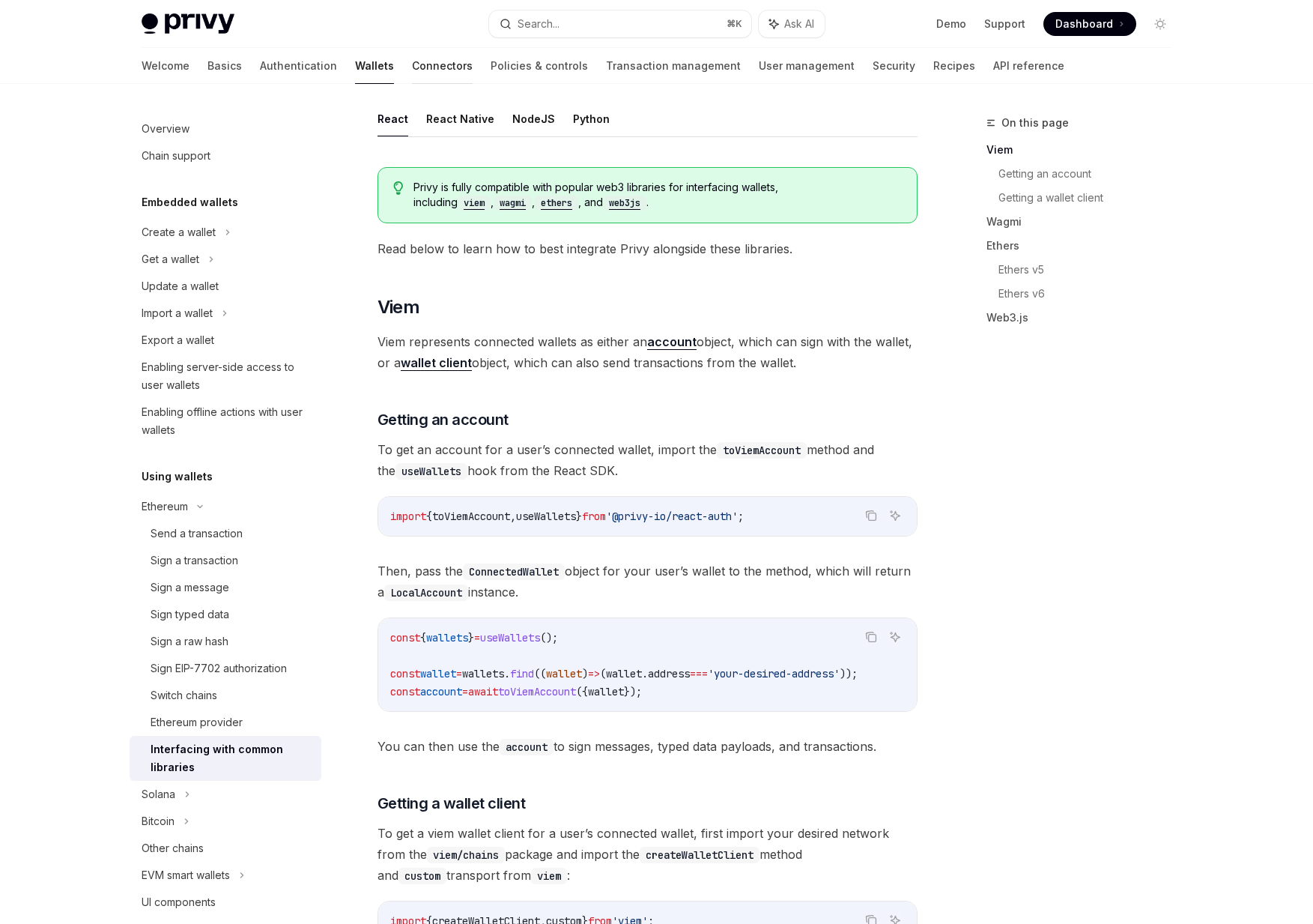
click at [412, 48] on link "Connectors" at bounding box center [442, 66] width 60 height 36
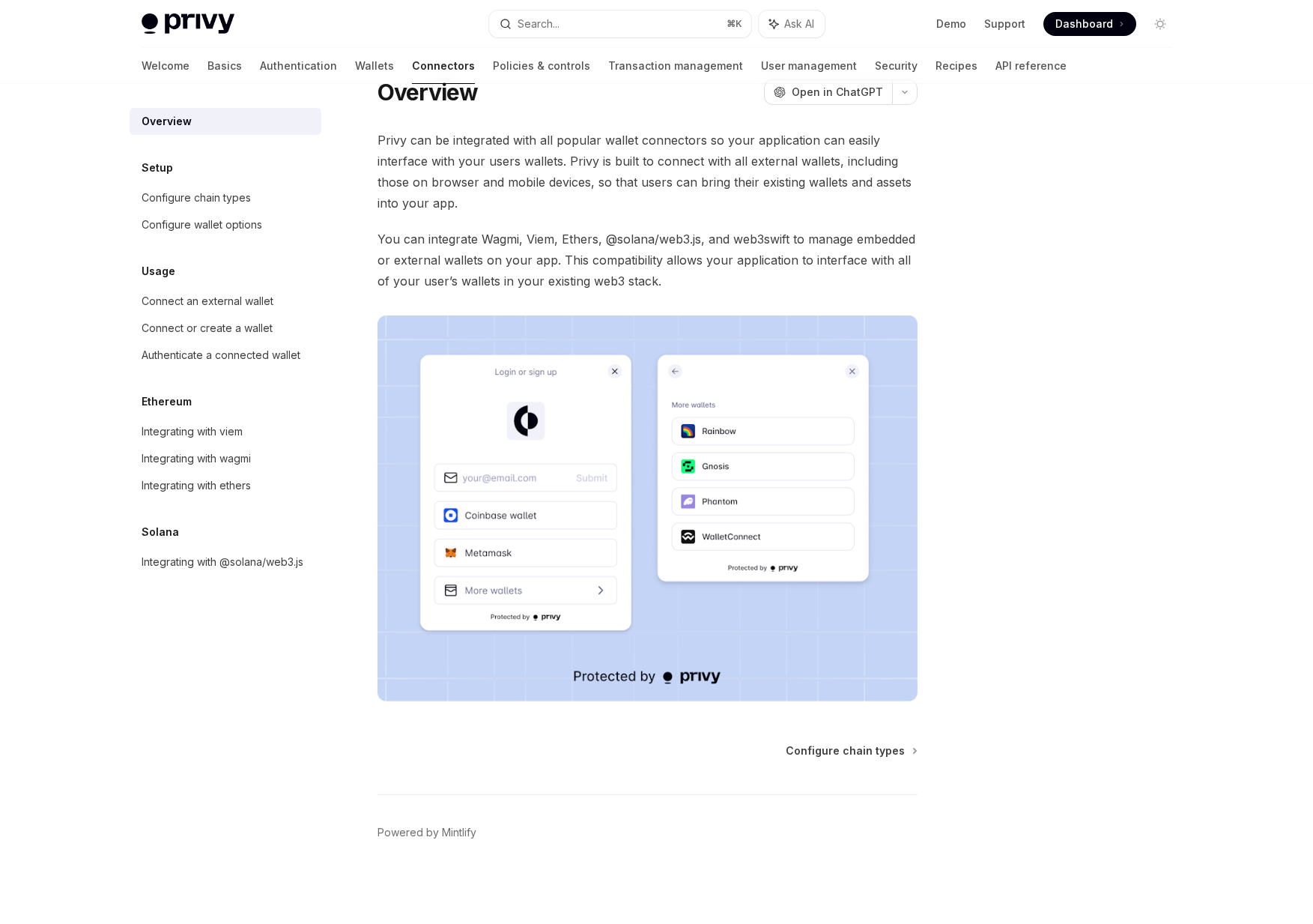
click at [412, 58] on link "Connectors" at bounding box center [444, 66] width 63 height 36
click at [214, 434] on div "Integrating with viem" at bounding box center [193, 431] width 102 height 18
type textarea "*"
